Goal: Task Accomplishment & Management: Manage account settings

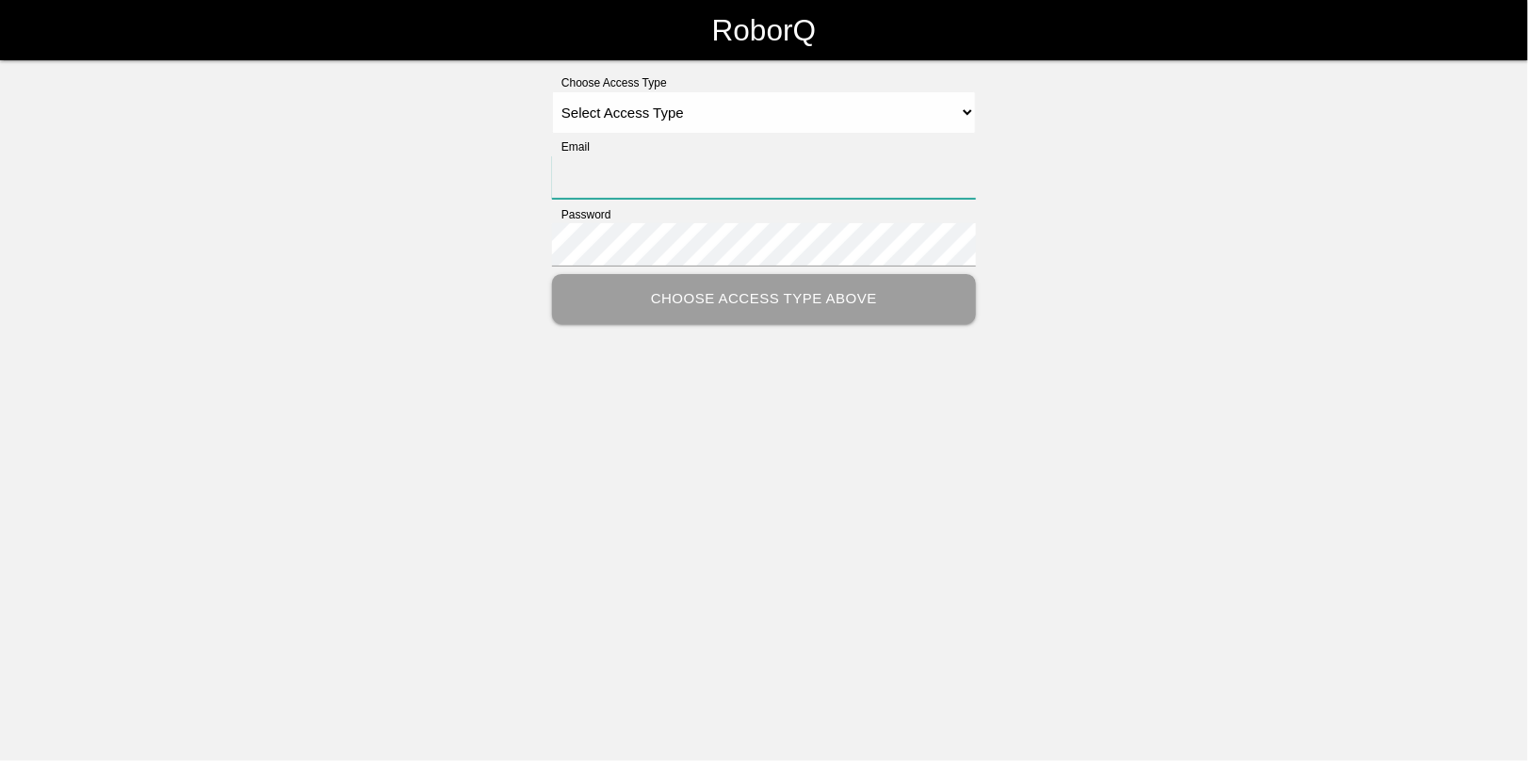
type input "[EMAIL_ADDRESS][DOMAIN_NAME]"
click at [651, 116] on select "Select Access Type Admin Customer Supervisor Worker" at bounding box center [764, 112] width 424 height 42
select select "Admin"
click at [552, 91] on select "Select Access Type Admin Customer Supervisor Worker" at bounding box center [764, 112] width 424 height 42
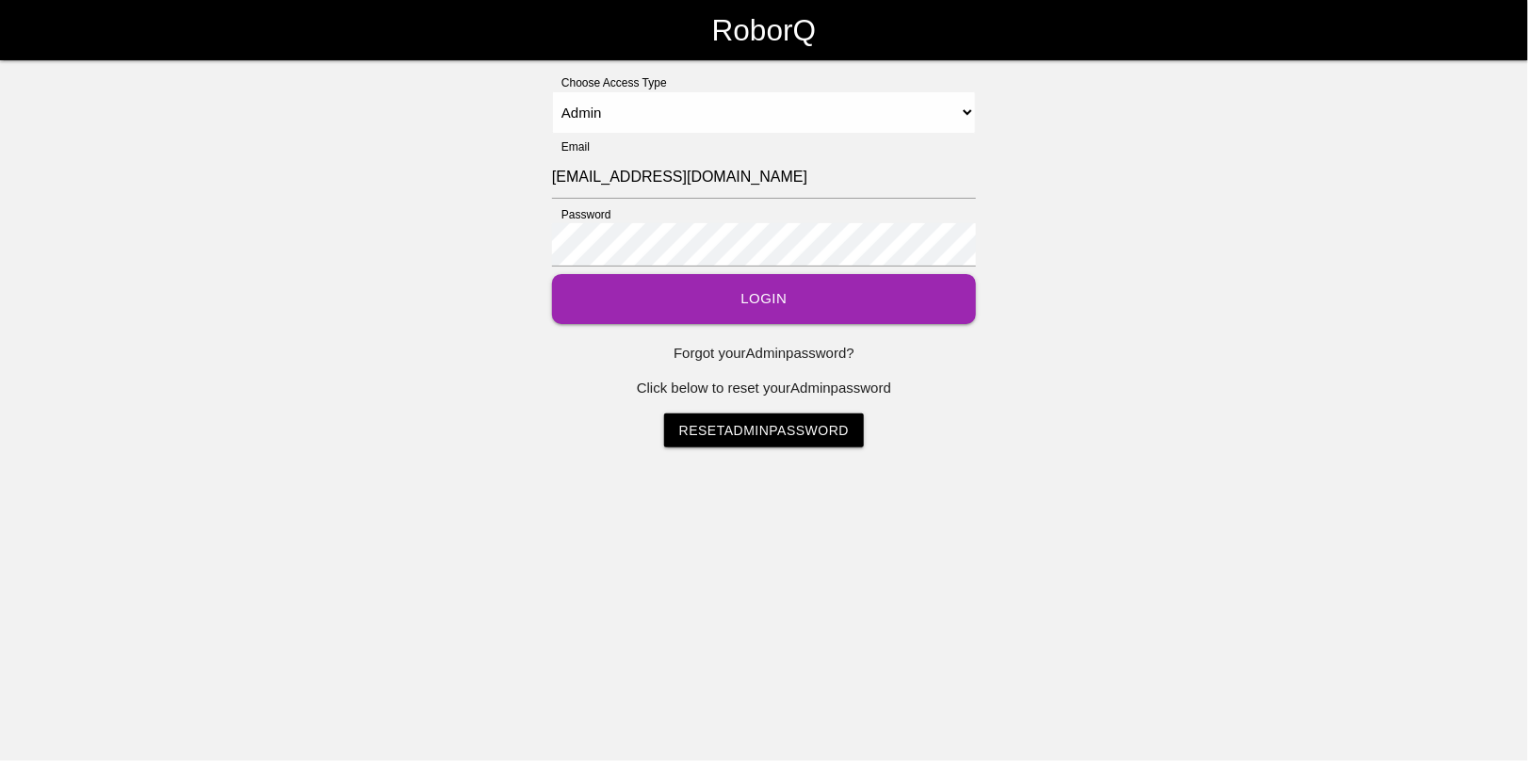
click at [757, 308] on button "Login" at bounding box center [764, 299] width 424 height 50
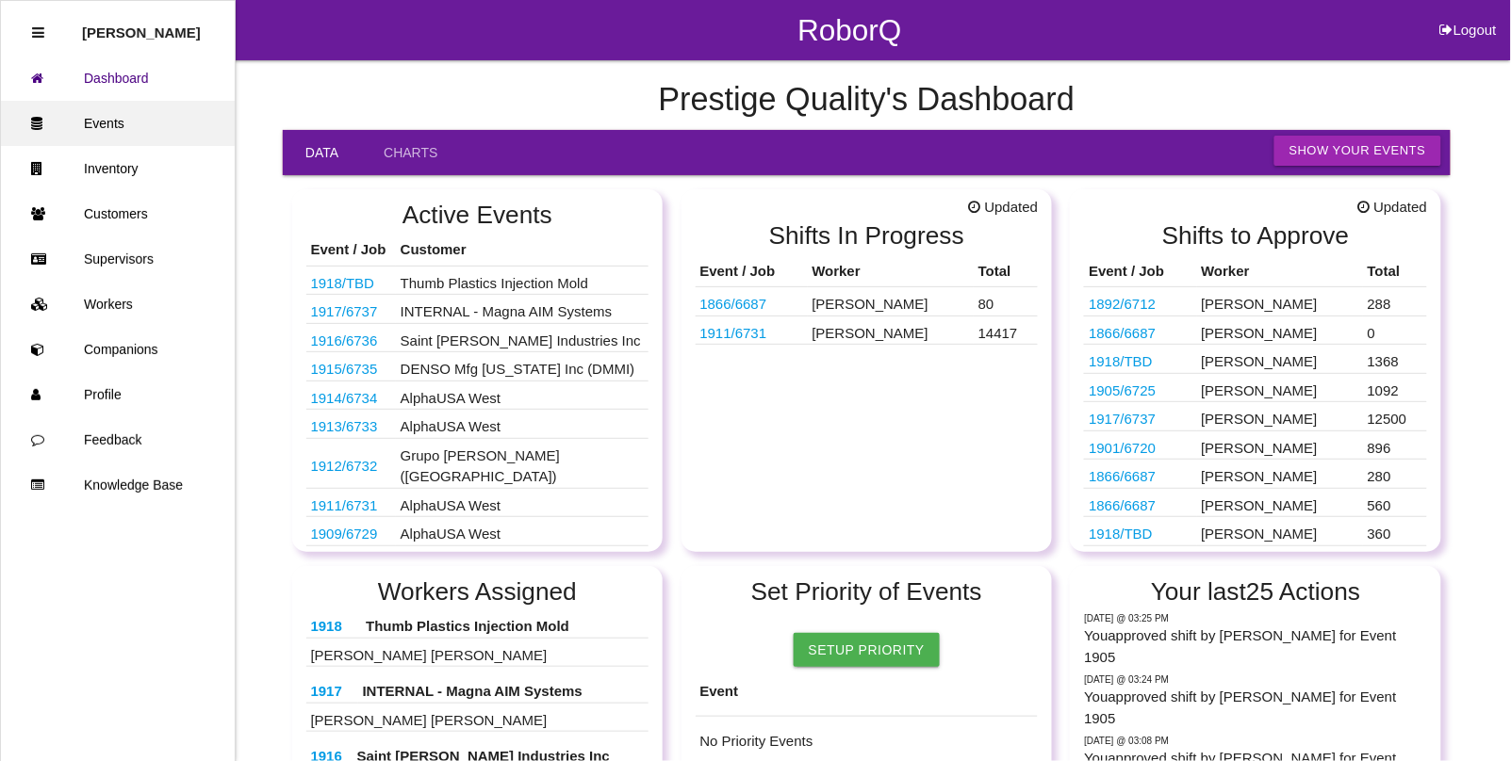
click at [118, 123] on link "Events" at bounding box center [118, 123] width 234 height 45
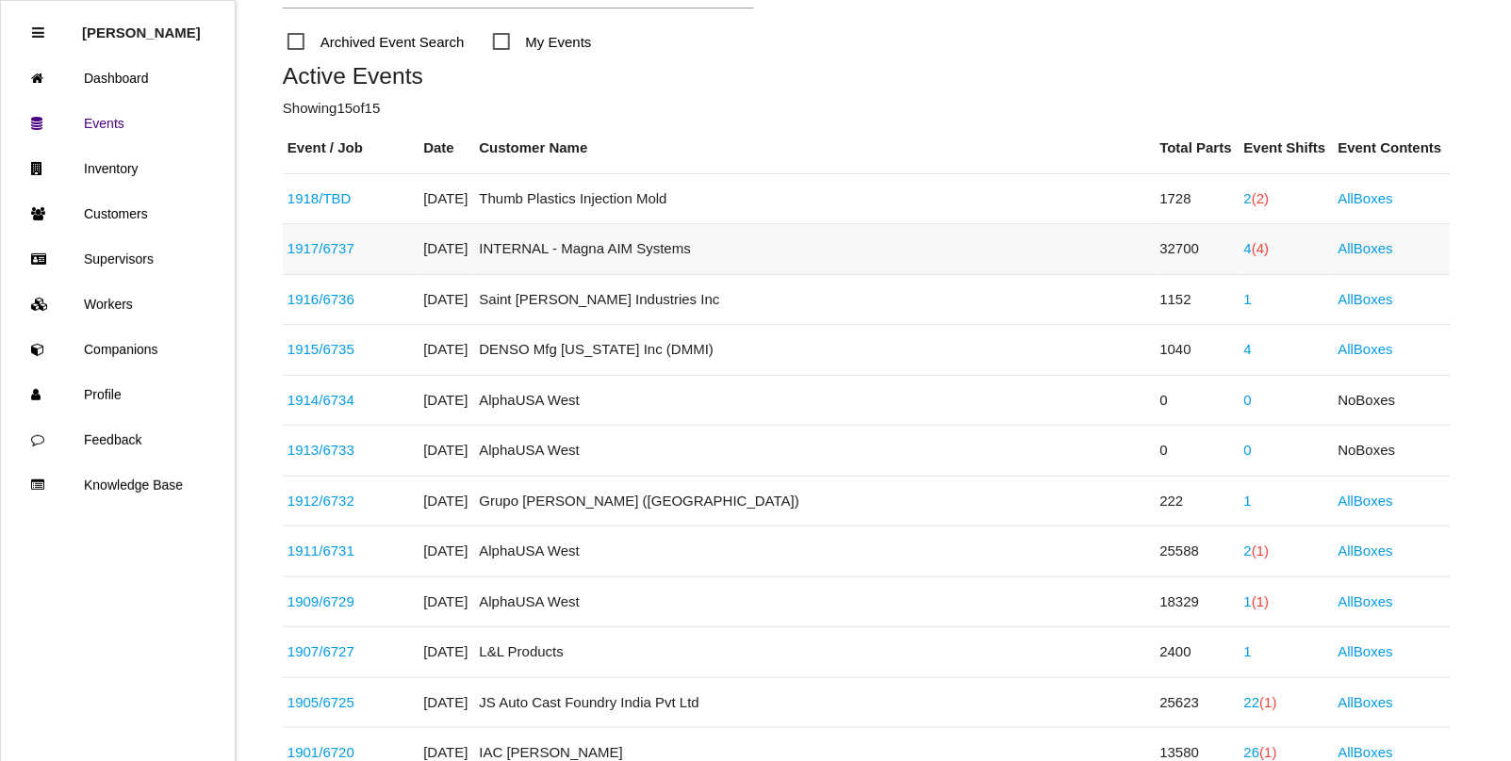
scroll to position [236, 0]
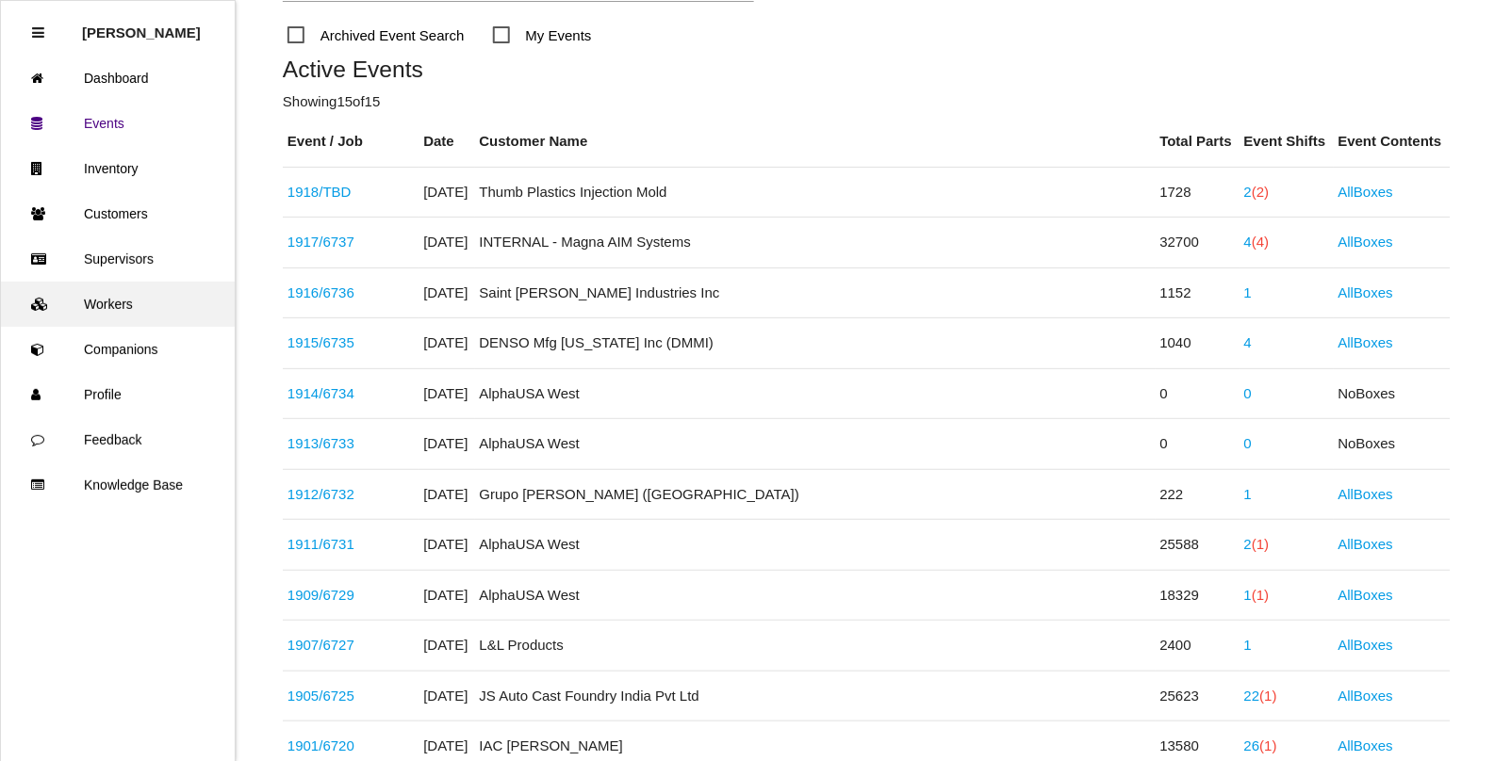
click at [125, 294] on link "Workers" at bounding box center [118, 304] width 234 height 45
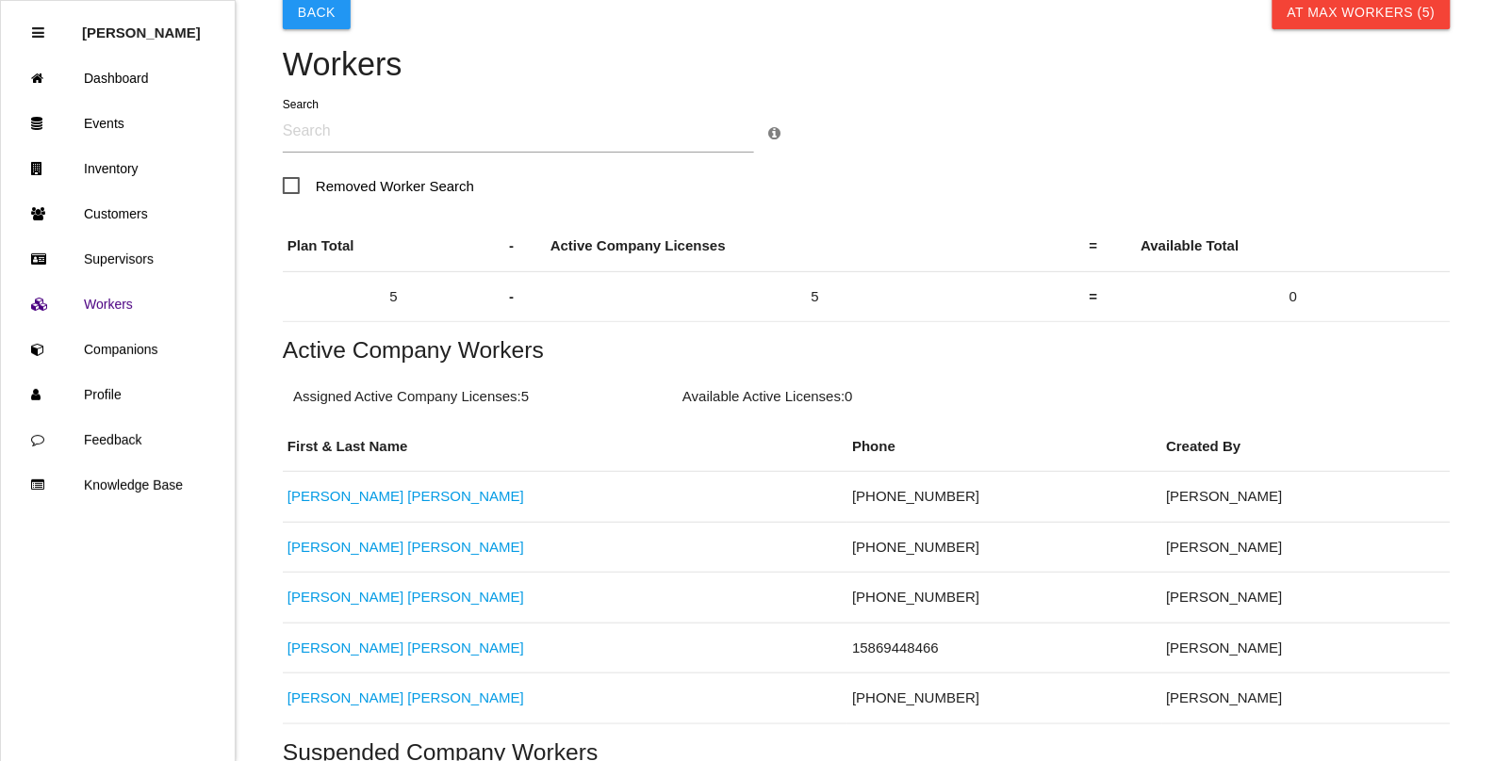
scroll to position [236, 0]
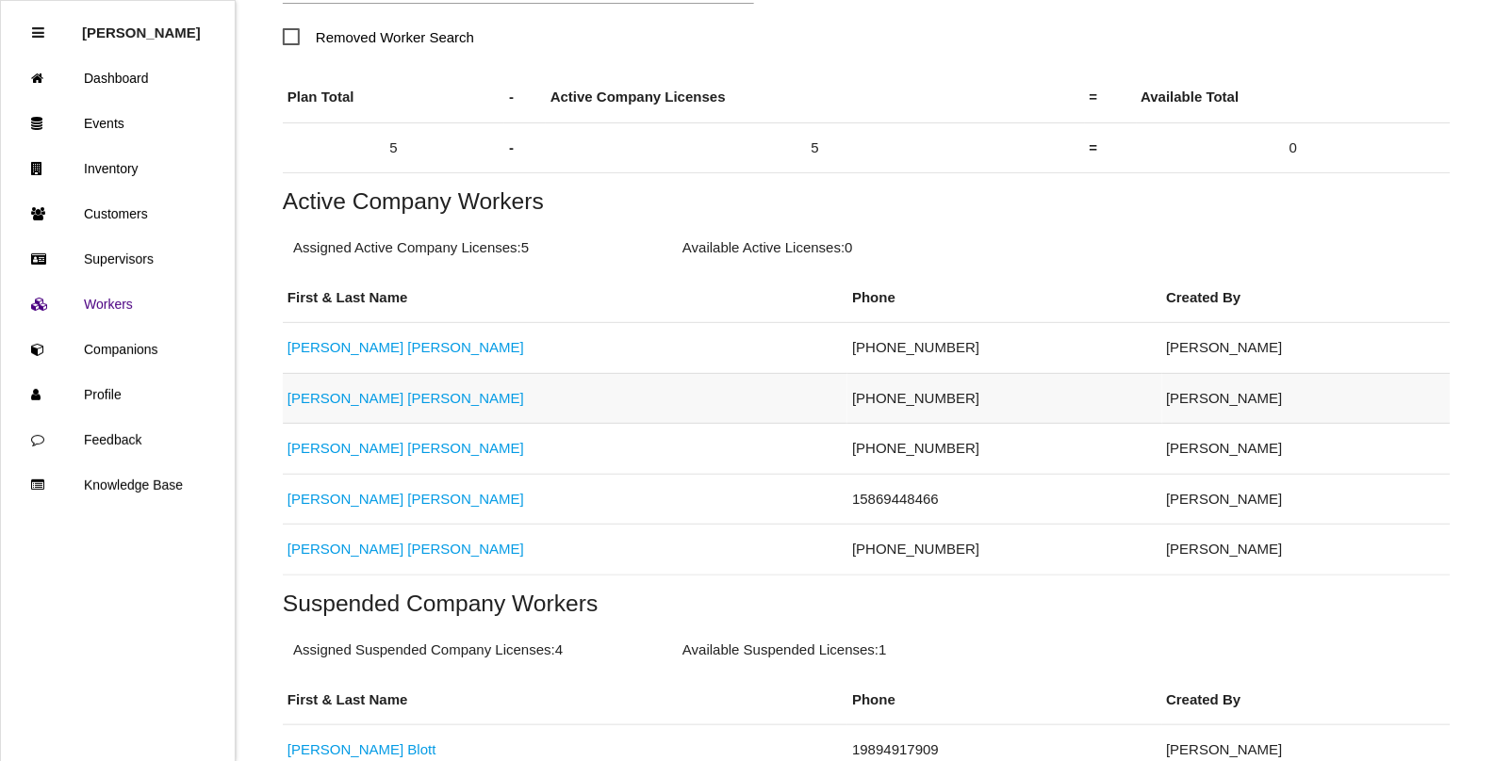
click at [350, 397] on link "[PERSON_NAME]" at bounding box center [405, 398] width 237 height 16
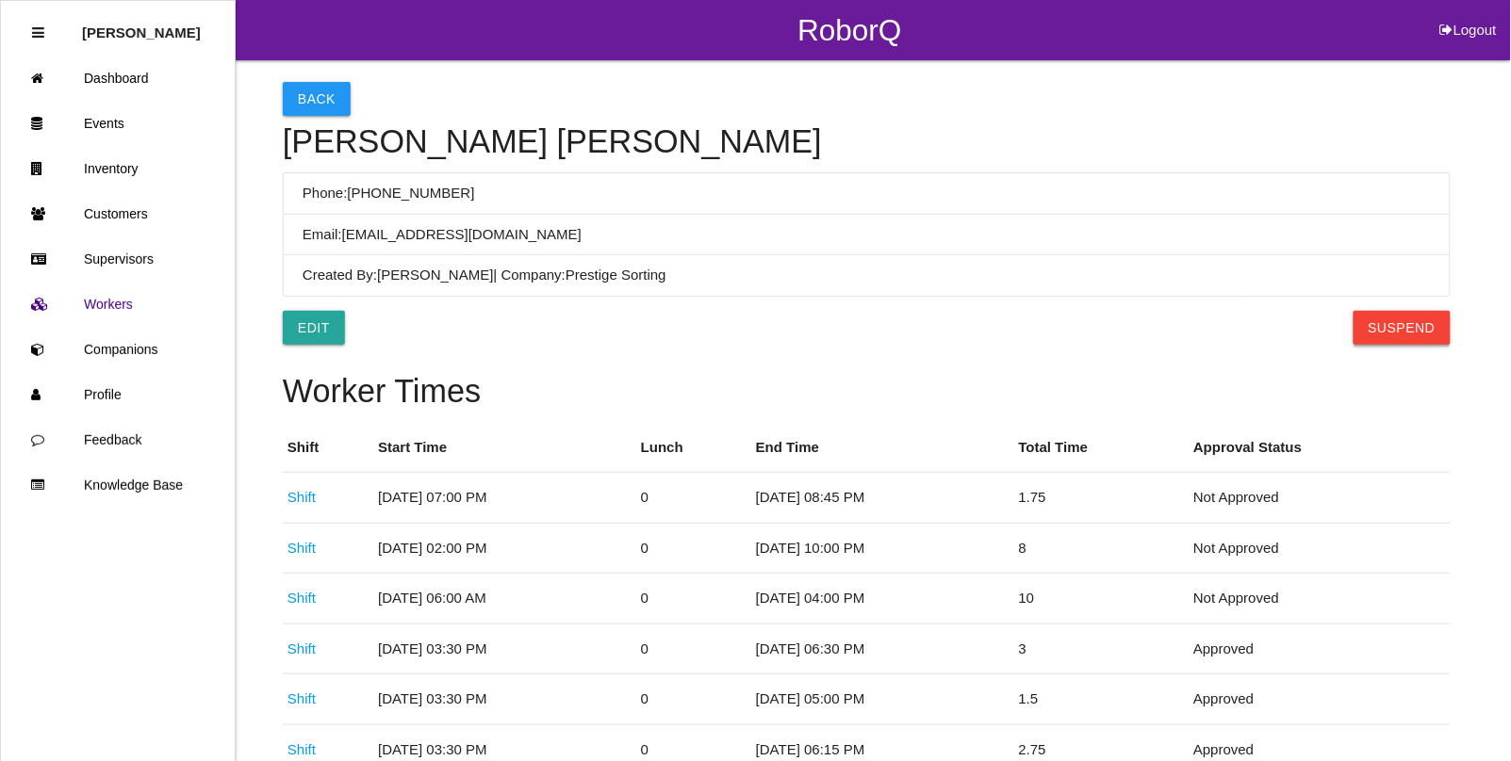
click at [1399, 335] on button "Suspend" at bounding box center [1401, 328] width 97 height 34
click at [322, 106] on button "Back" at bounding box center [317, 99] width 68 height 34
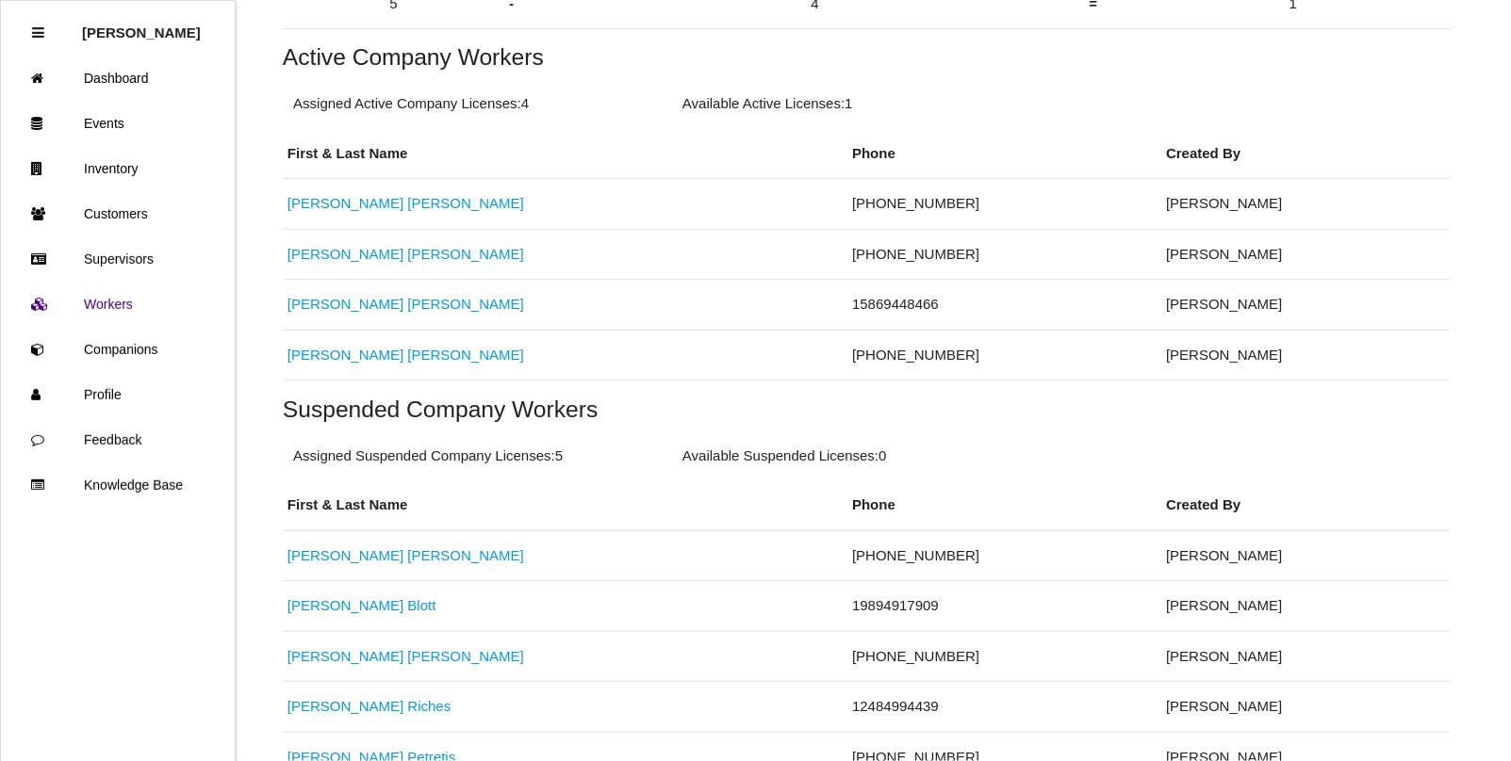
scroll to position [498, 0]
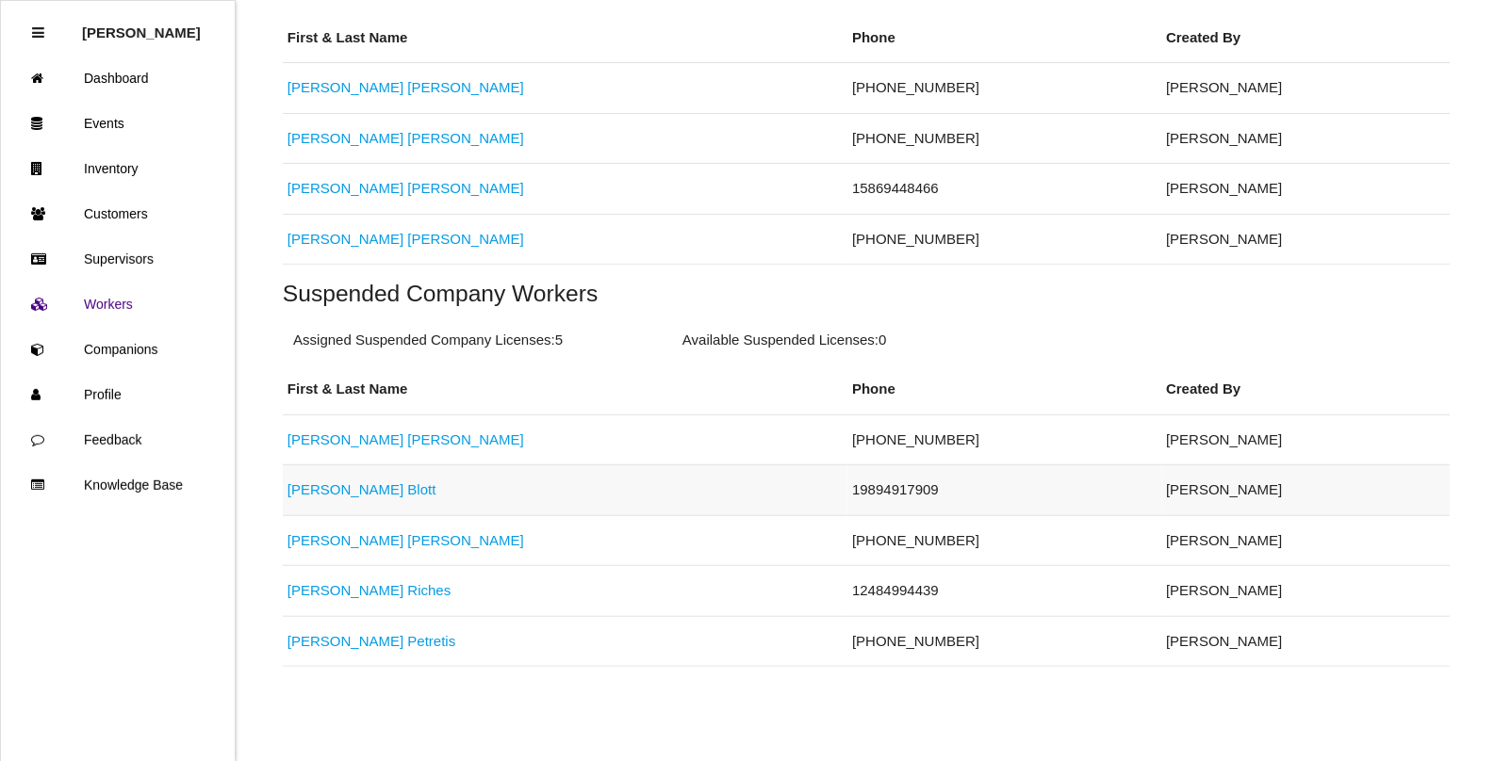
click at [306, 497] on link "[PERSON_NAME]" at bounding box center [361, 490] width 149 height 16
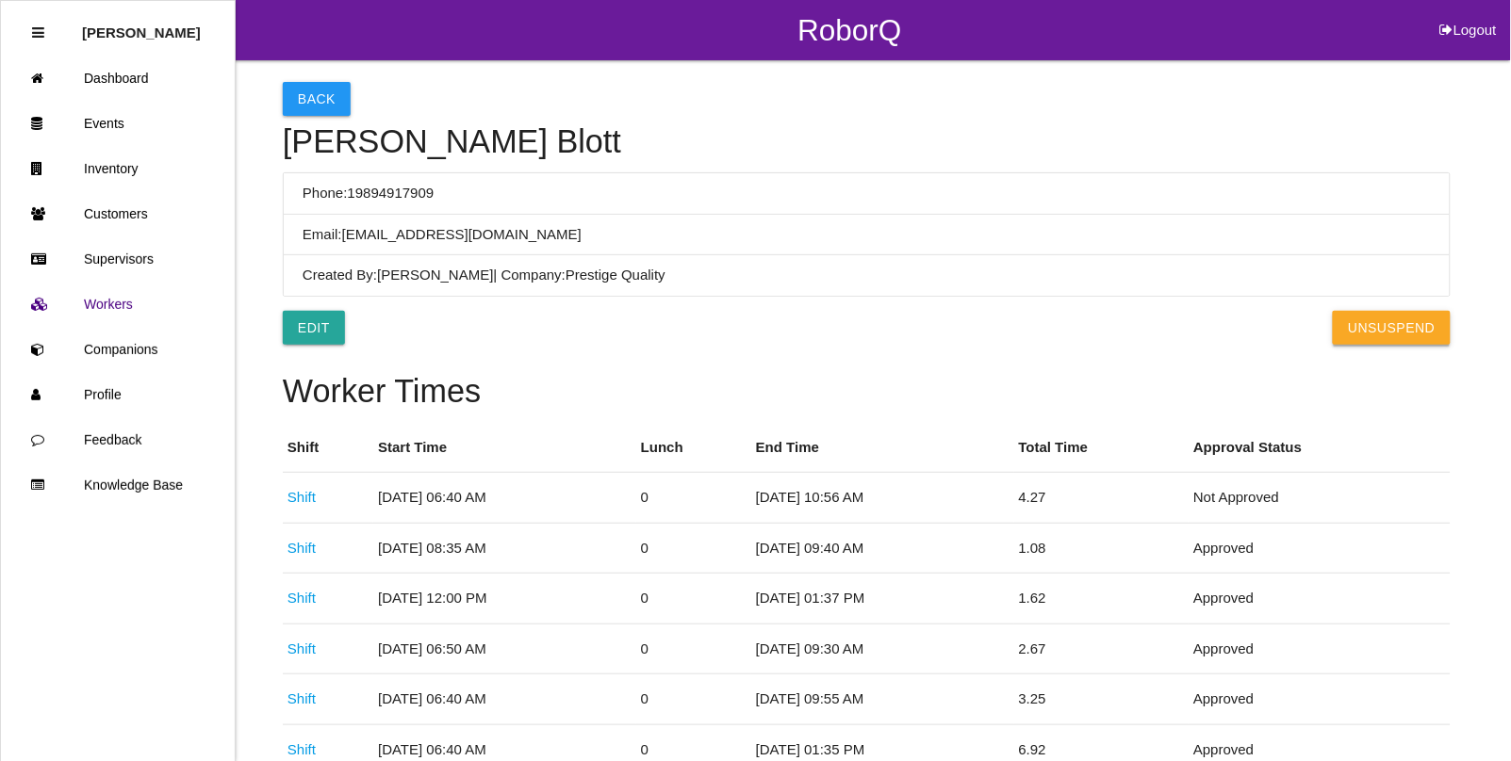
click at [1406, 336] on button "UnSuspend" at bounding box center [1390, 328] width 117 height 34
click at [106, 123] on link "Events" at bounding box center [118, 123] width 234 height 45
